Goal: Transaction & Acquisition: Purchase product/service

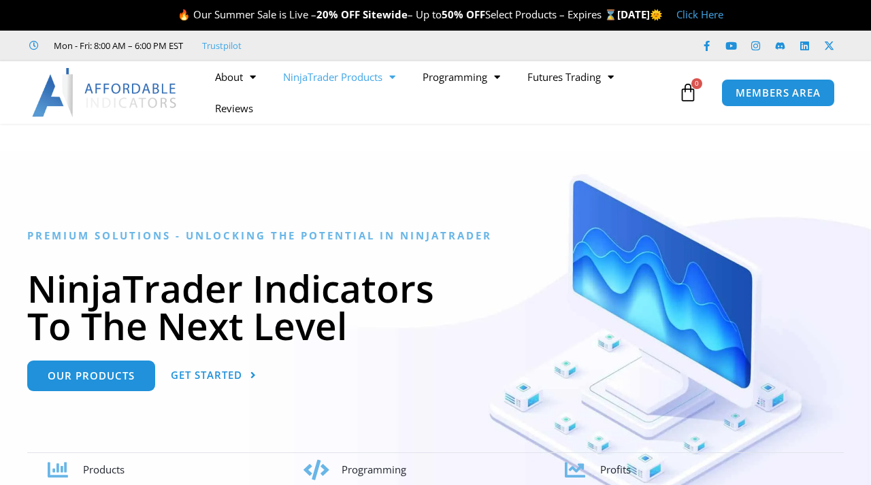
click at [326, 80] on link "NinjaTrader Products" at bounding box center [338, 76] width 139 height 31
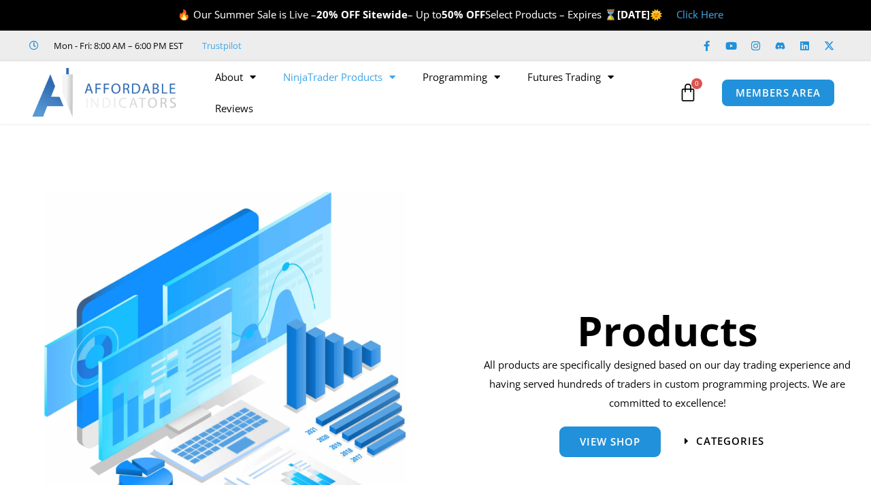
click at [352, 76] on link "NinjaTrader Products" at bounding box center [338, 76] width 139 height 31
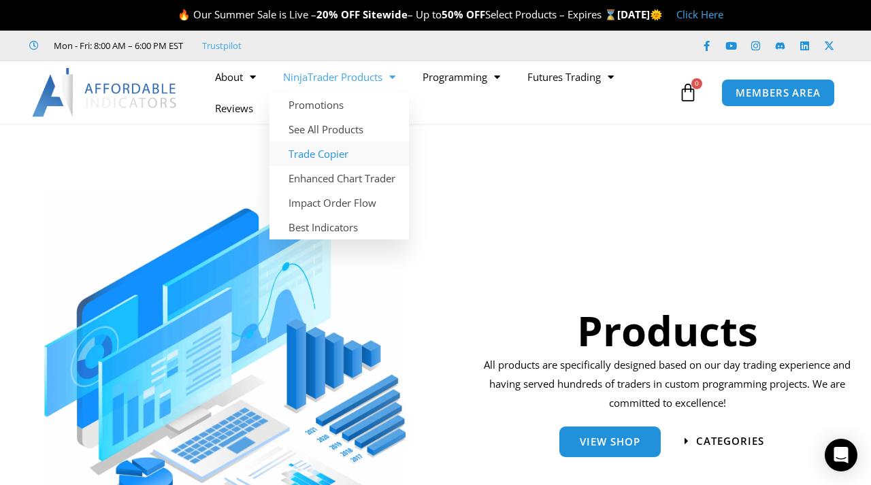
click at [339, 148] on link "Trade Copier" at bounding box center [338, 154] width 139 height 24
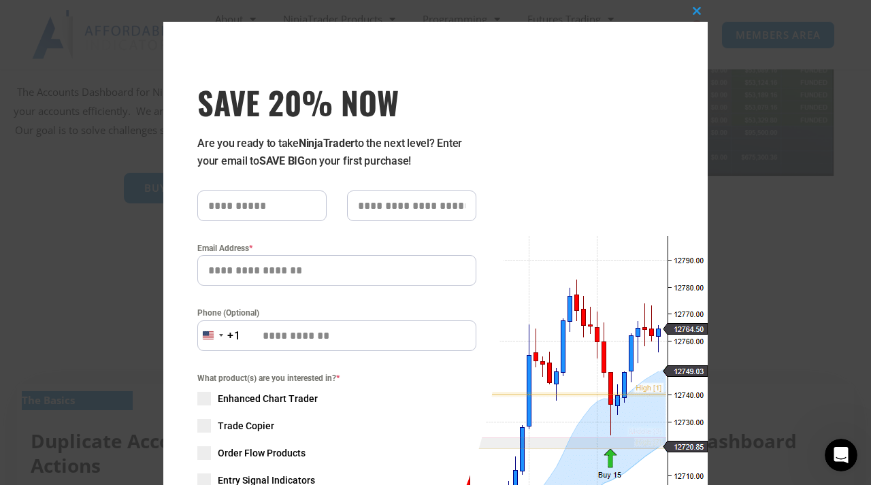
click at [823, 224] on div "Close this module SAVE 20% NOW Are you ready to take NinjaTrader to the next le…" at bounding box center [435, 242] width 871 height 485
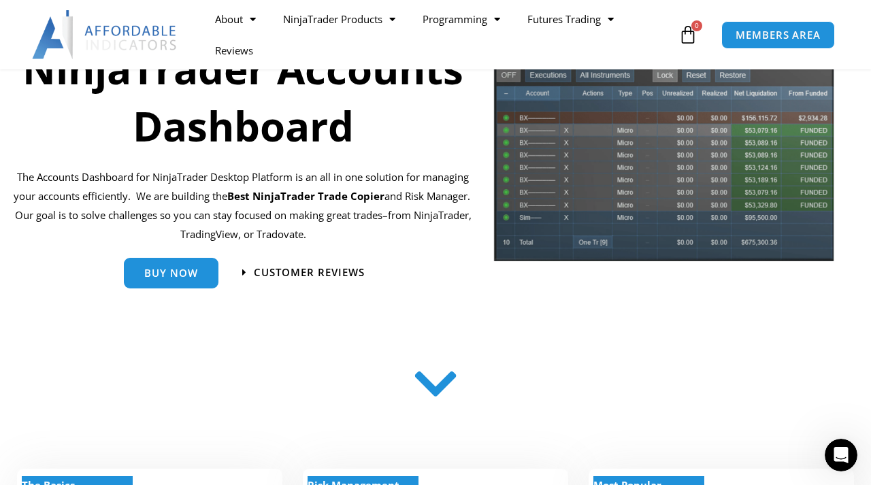
scroll to position [150, 0]
